Goal: Task Accomplishment & Management: Manage account settings

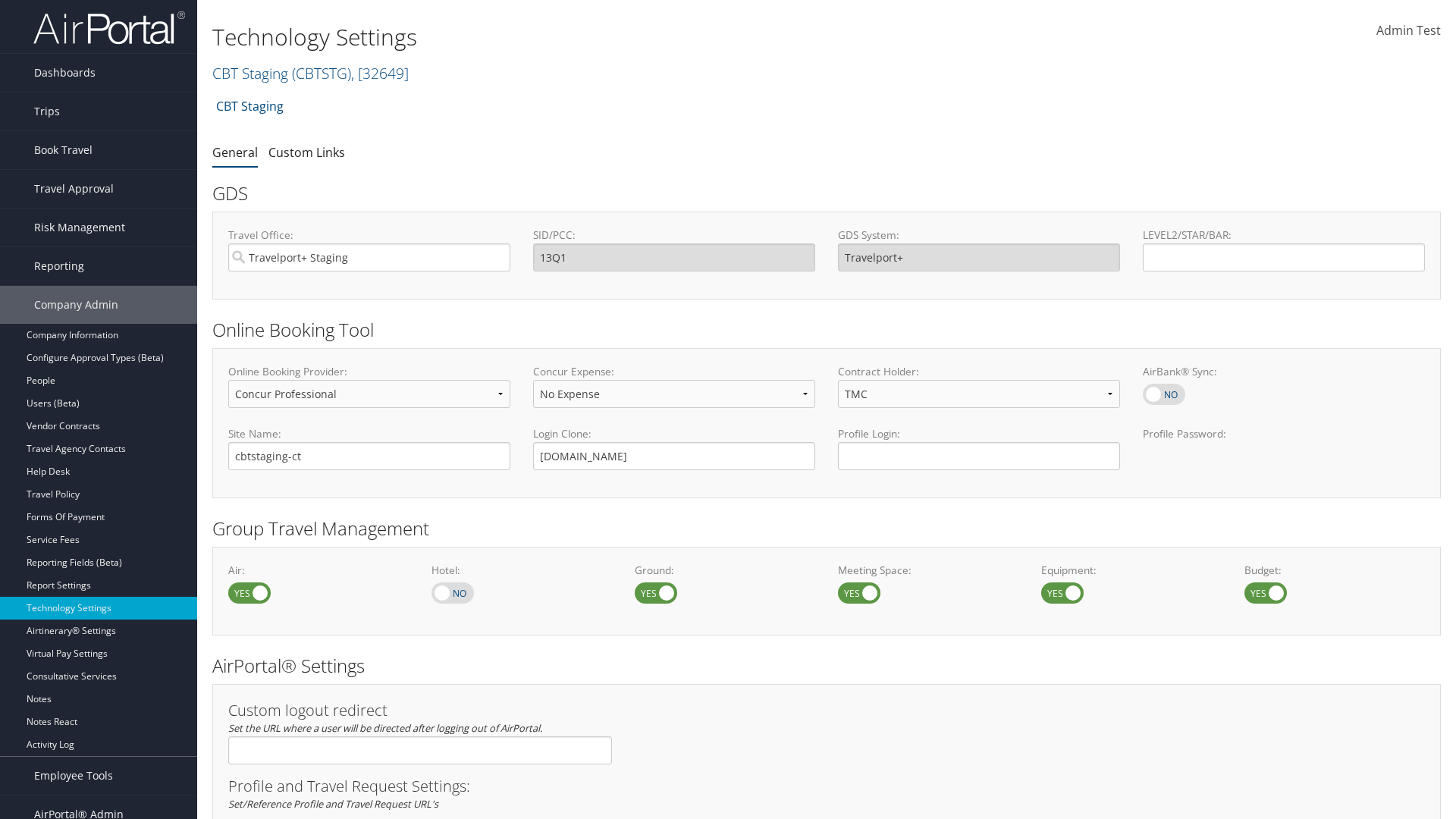
select select "4"
click at [250, 73] on link "CBT Staging ( CBTSTG ) , [ 32649 ]" at bounding box center [310, 73] width 196 height 20
click at [312, 101] on input "search" at bounding box center [312, 101] width 199 height 28
type input "CBTSTG"
select select "2"
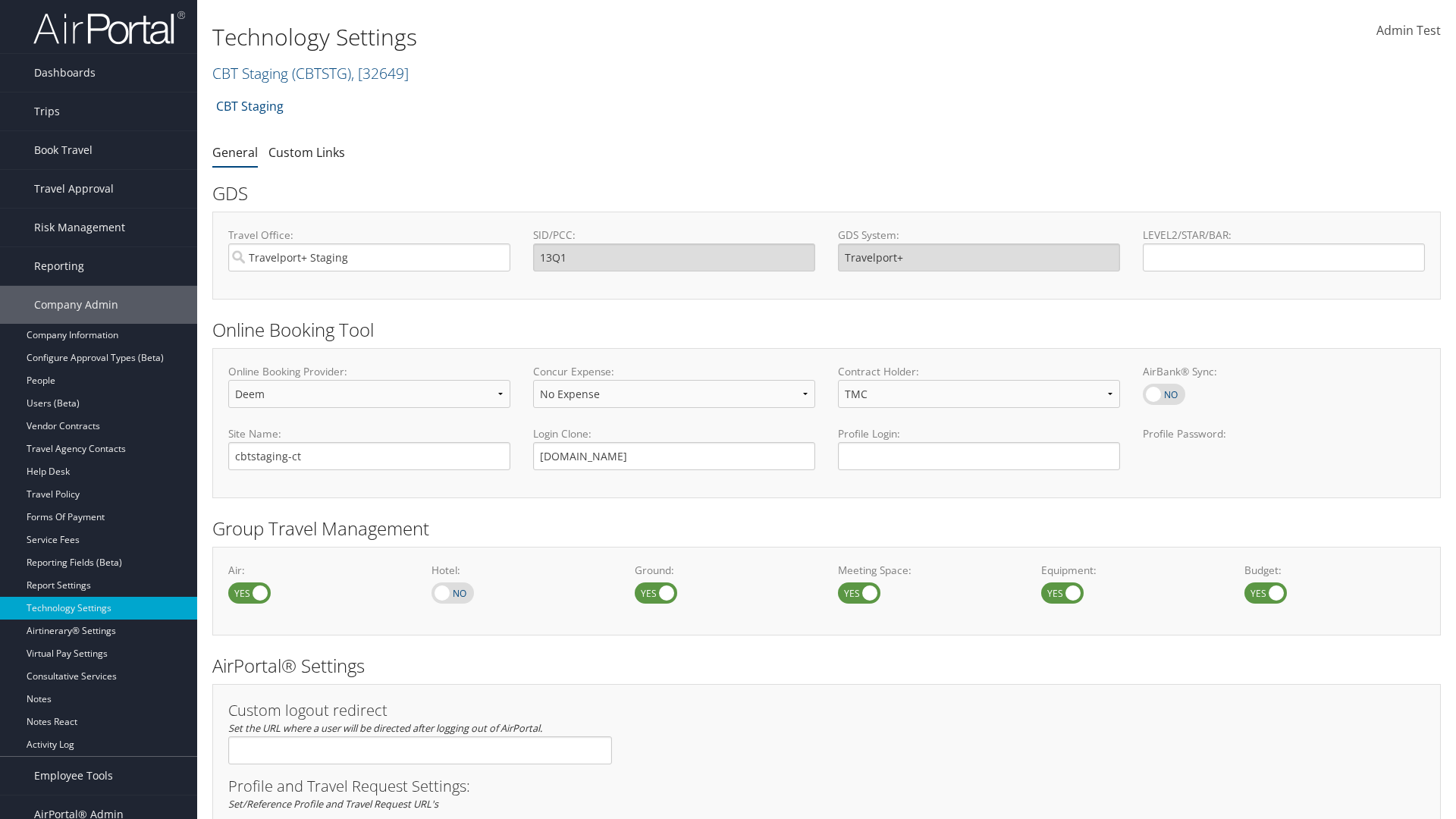
click at [98, 150] on link "Book Travel" at bounding box center [98, 150] width 197 height 38
click at [0, 0] on link "Book/Manage Online Trips" at bounding box center [0, 0] width 0 height 0
